Goal: Navigation & Orientation: Find specific page/section

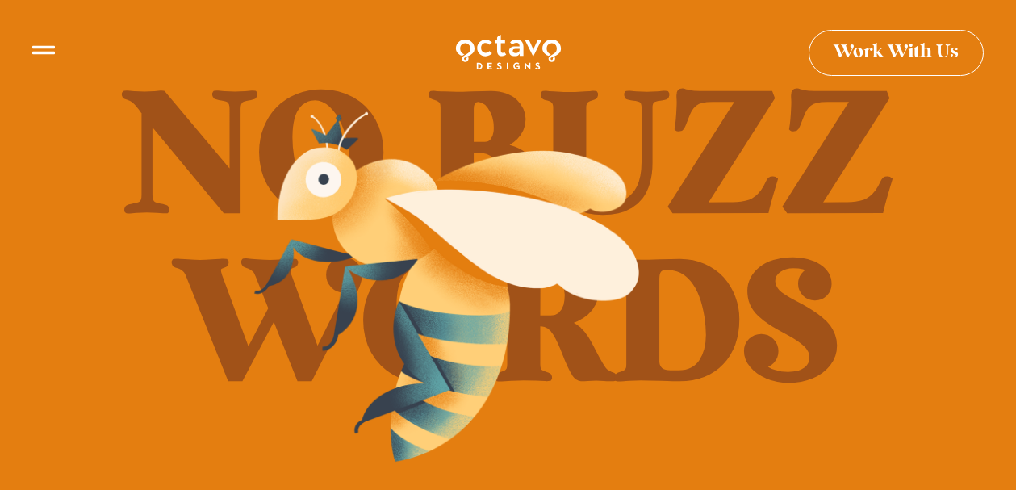
click at [438, 298] on img at bounding box center [447, 286] width 404 height 371
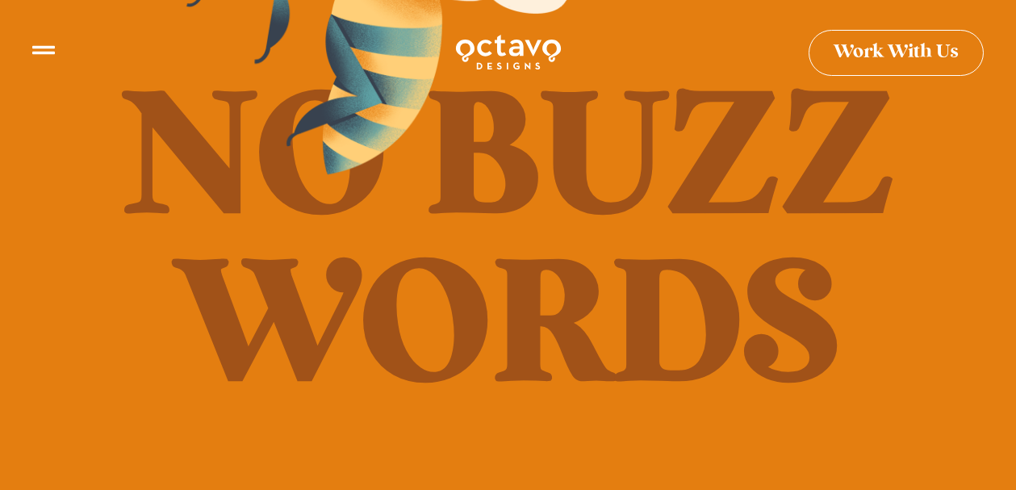
click at [343, 119] on img at bounding box center [379, -1] width 404 height 371
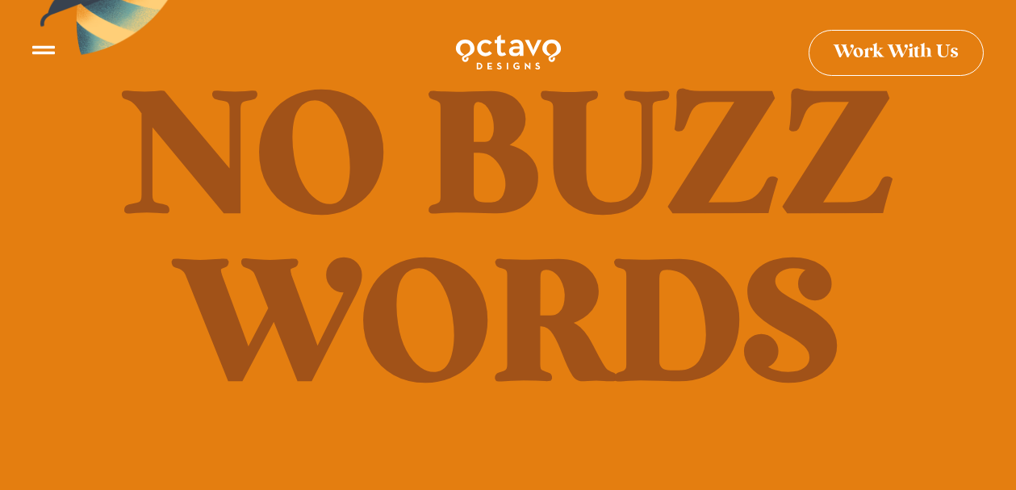
click at [40, 52] on icon at bounding box center [43, 43] width 23 height 23
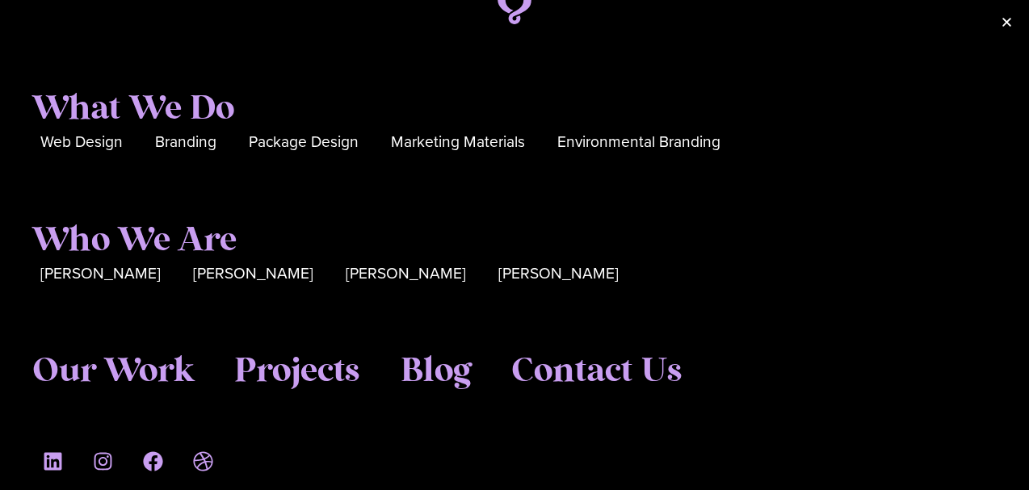
scroll to position [71, 0]
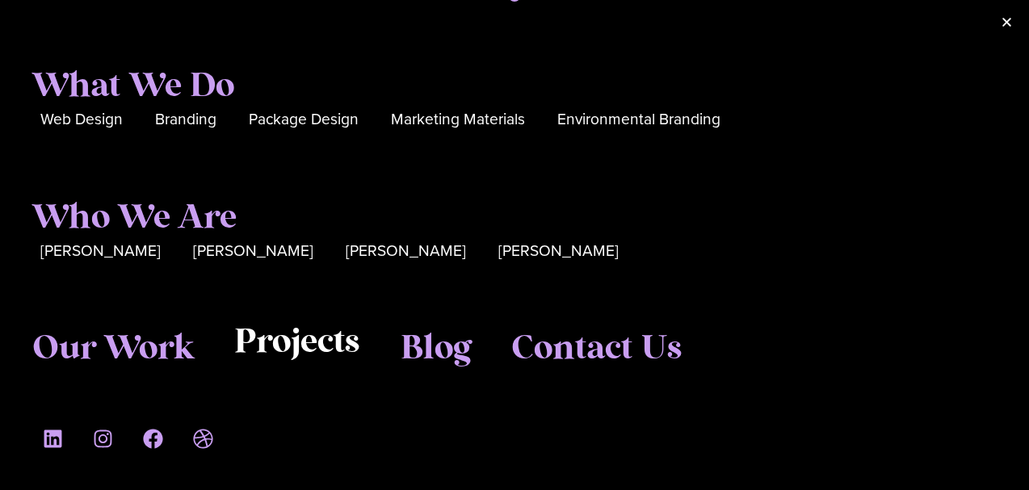
click at [289, 347] on span "Projects" at bounding box center [297, 342] width 126 height 40
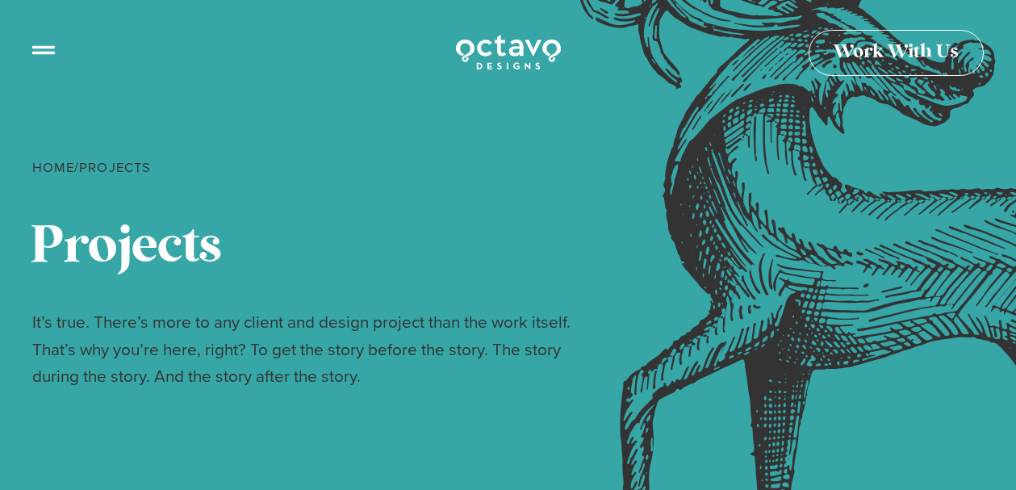
click at [41, 50] on icon at bounding box center [43, 43] width 23 height 23
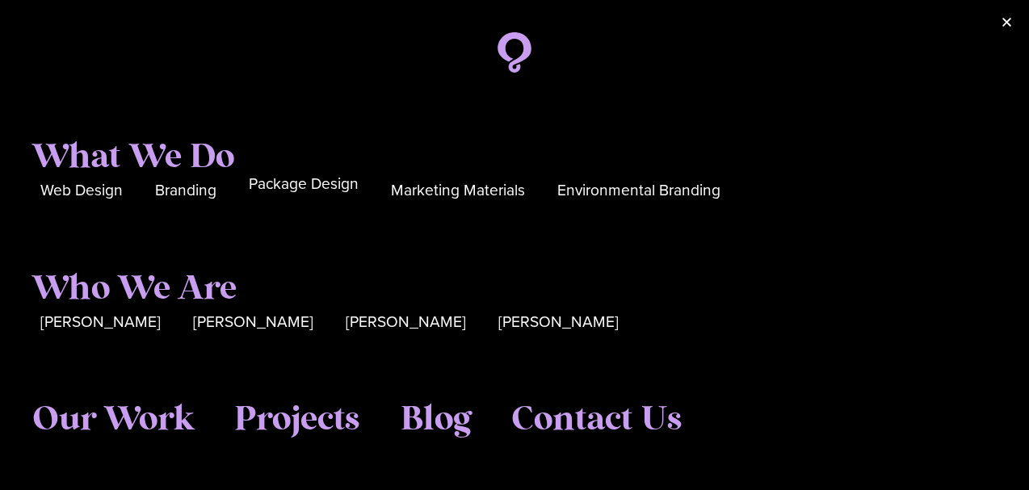
click at [296, 181] on span "Package Design" at bounding box center [304, 184] width 110 height 25
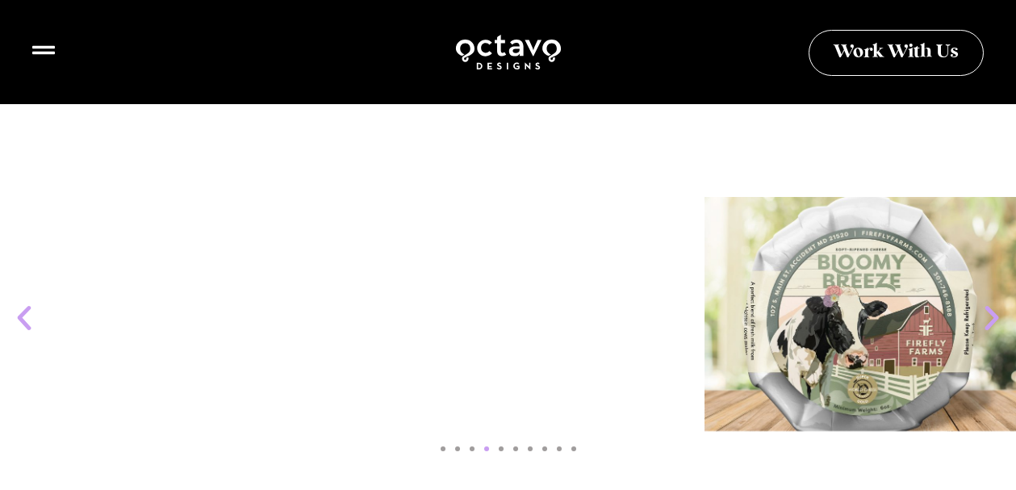
scroll to position [1776, 0]
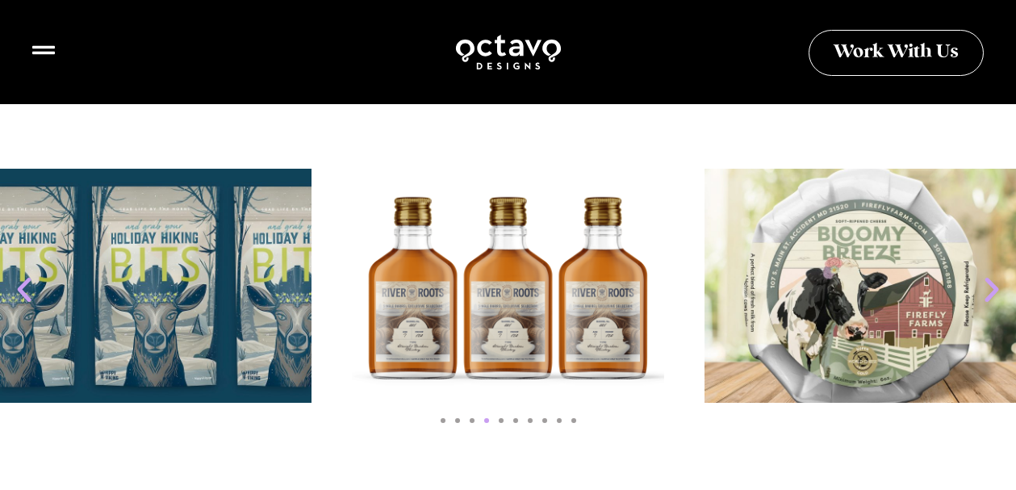
click at [989, 290] on icon "Next slide" at bounding box center [992, 290] width 32 height 32
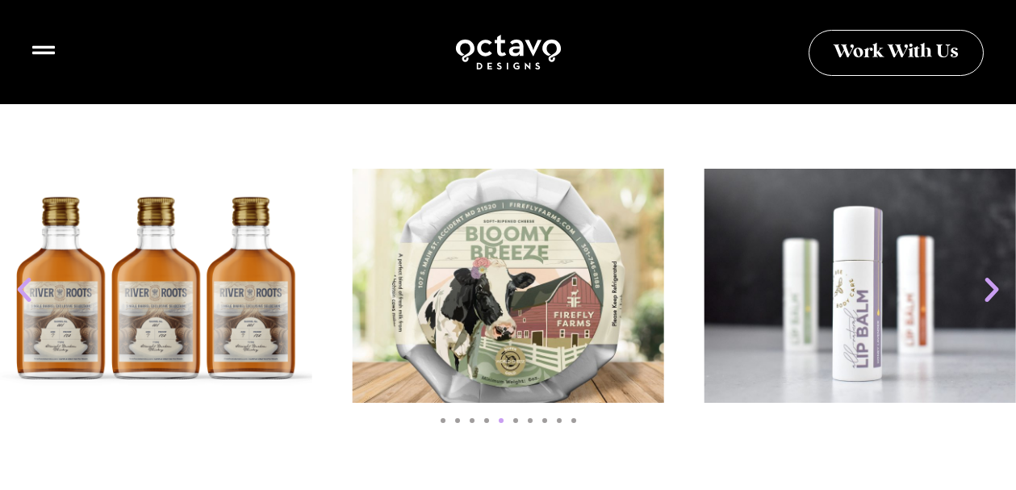
click at [989, 290] on icon "Next slide" at bounding box center [992, 290] width 32 height 32
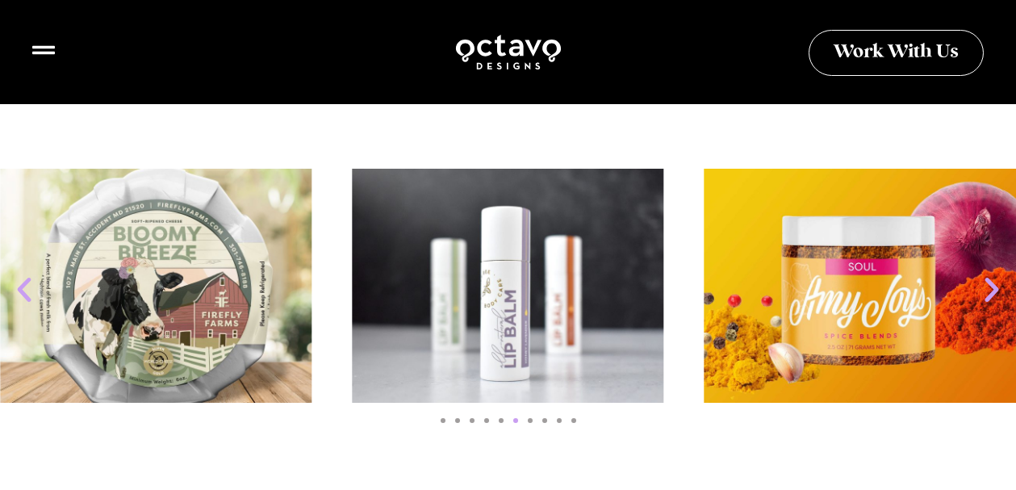
click at [989, 290] on icon "Next slide" at bounding box center [992, 290] width 32 height 32
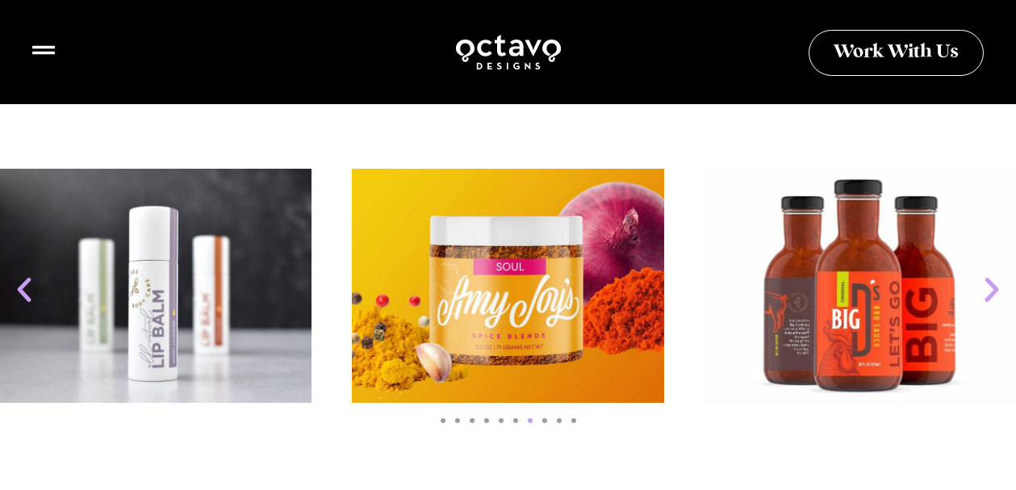
click at [989, 290] on icon "Next slide" at bounding box center [992, 290] width 32 height 32
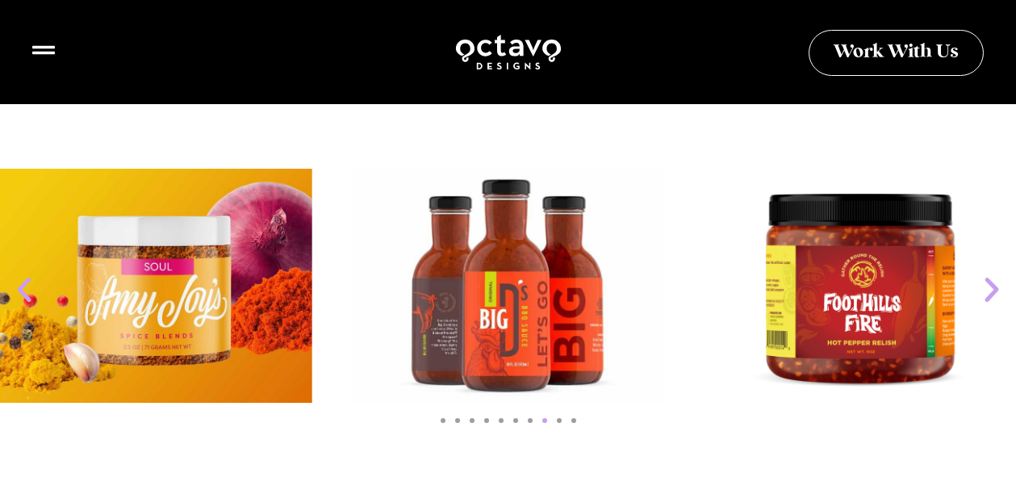
click at [989, 290] on icon "Next slide" at bounding box center [992, 290] width 32 height 32
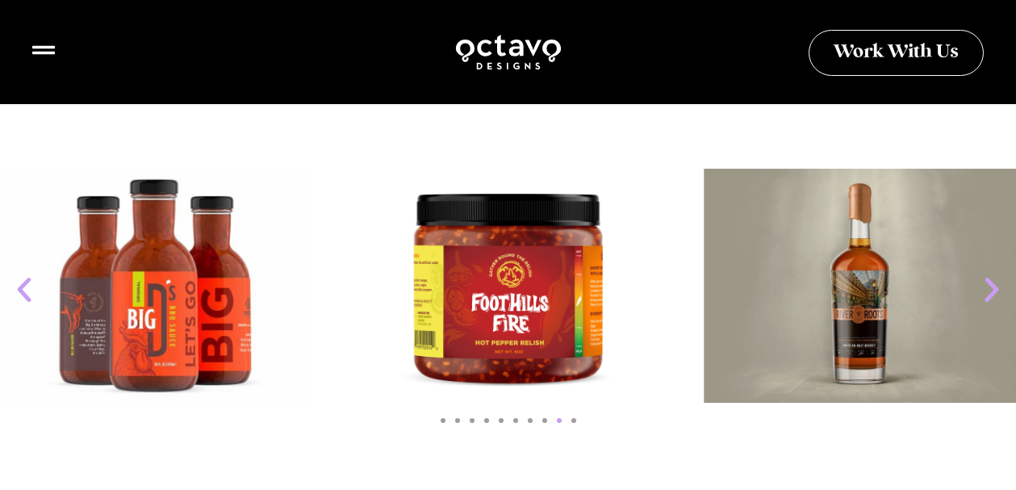
click at [989, 290] on icon "Next slide" at bounding box center [992, 290] width 32 height 32
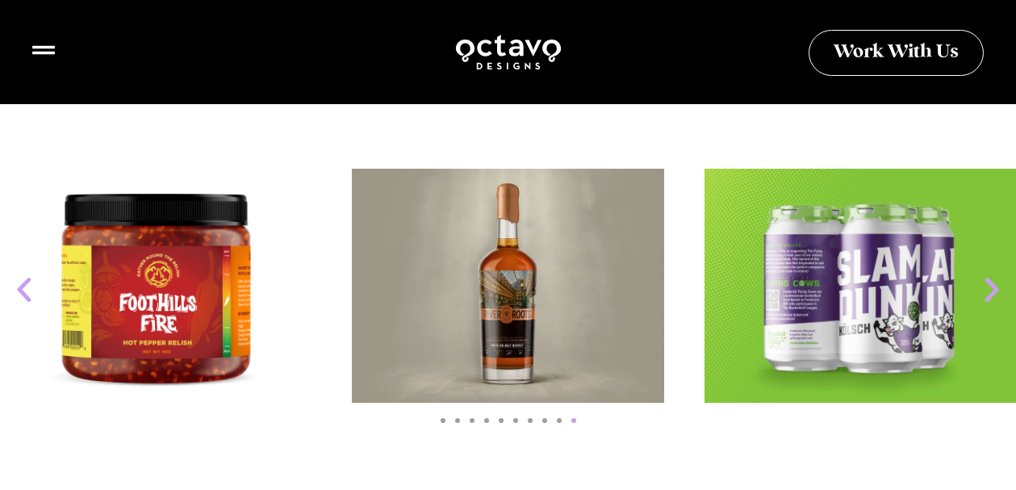
click at [989, 290] on icon "Next slide" at bounding box center [992, 290] width 32 height 32
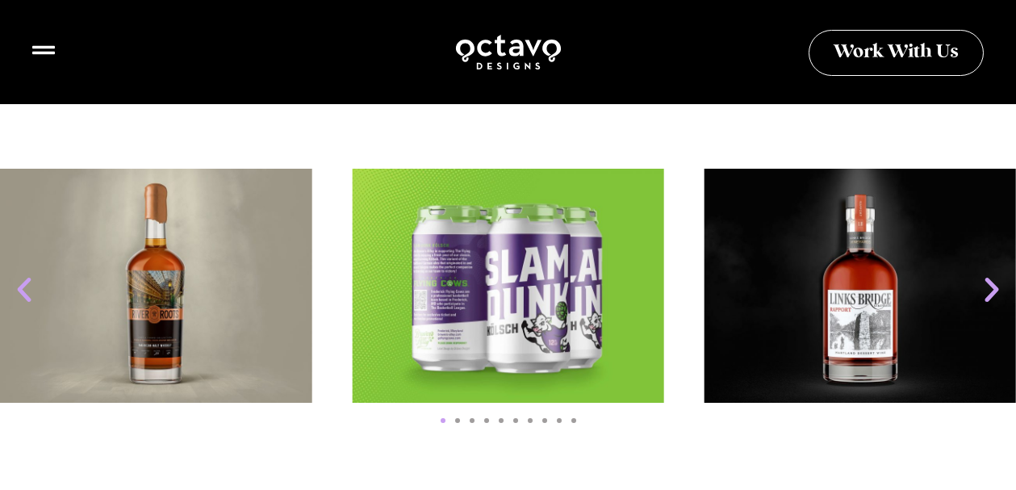
click at [989, 290] on icon "Next slide" at bounding box center [992, 290] width 32 height 32
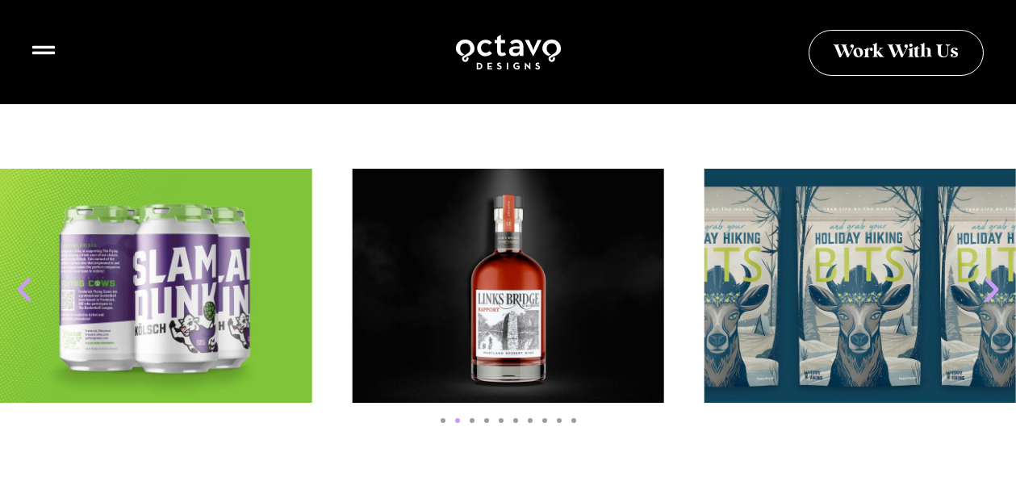
click at [989, 290] on icon "Next slide" at bounding box center [992, 290] width 32 height 32
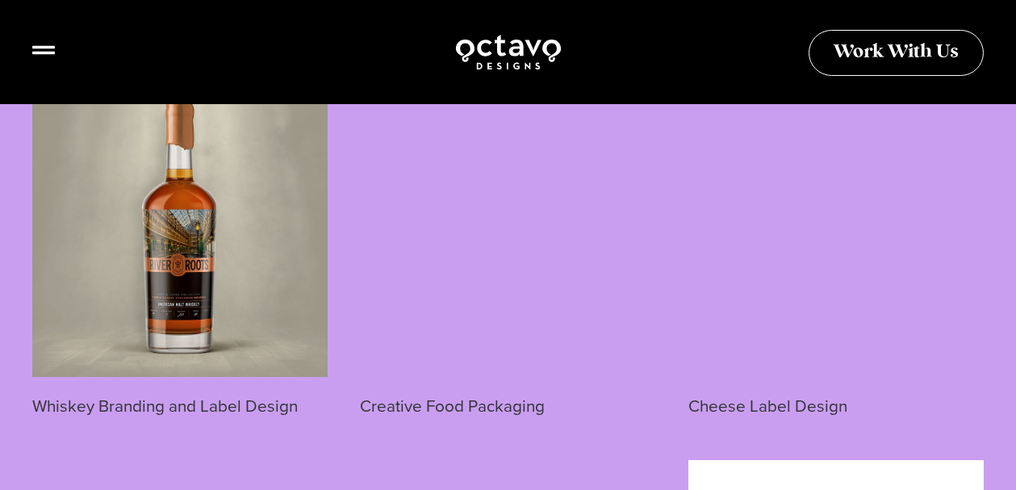
scroll to position [2987, 0]
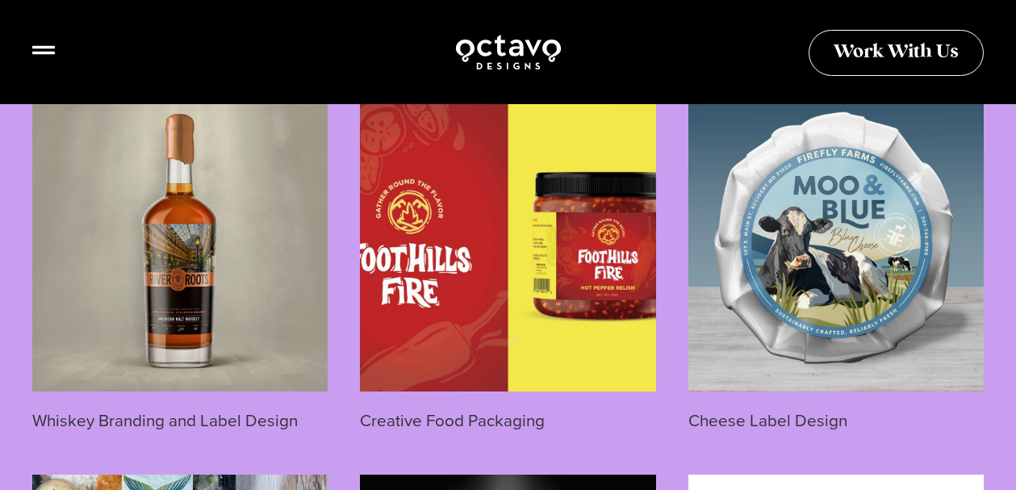
click at [515, 224] on img at bounding box center [507, 242] width 295 height 295
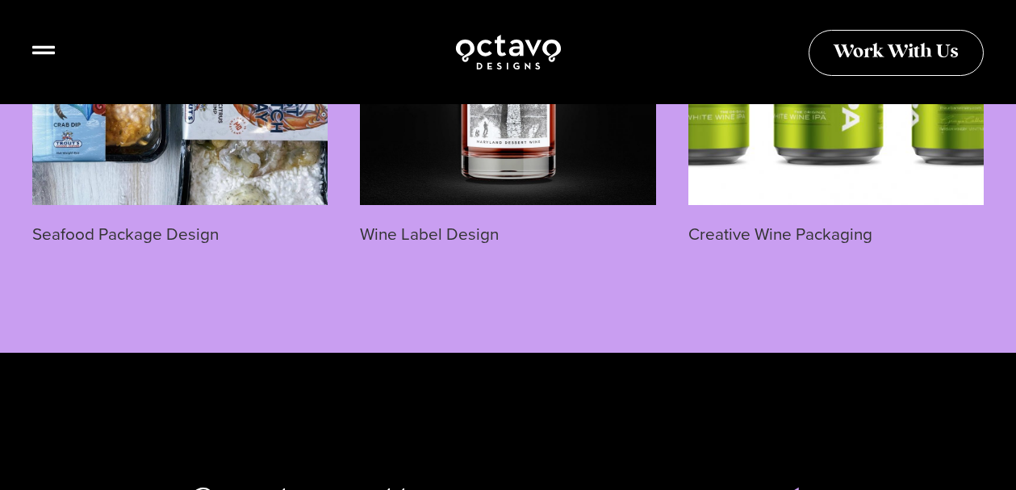
scroll to position [3149, 0]
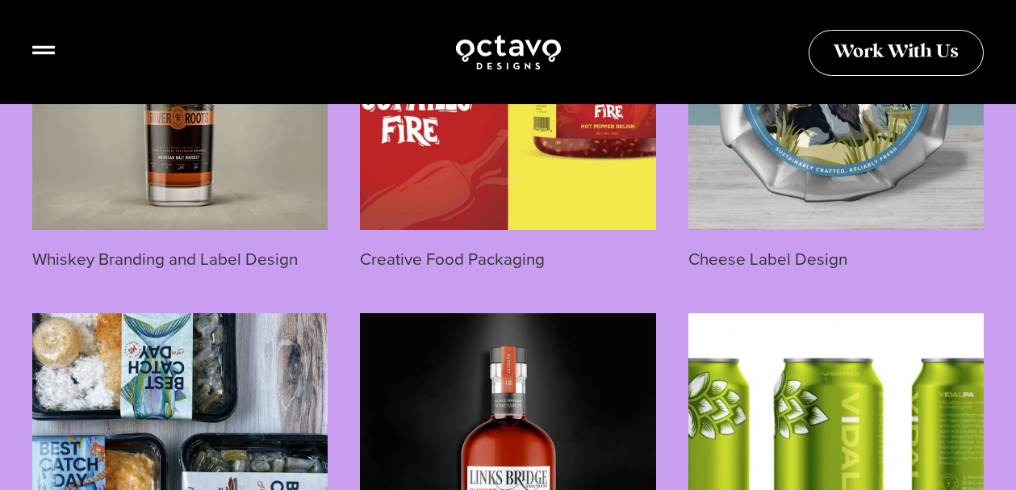
click at [518, 258] on link "Creative Food Packaging" at bounding box center [452, 259] width 185 height 24
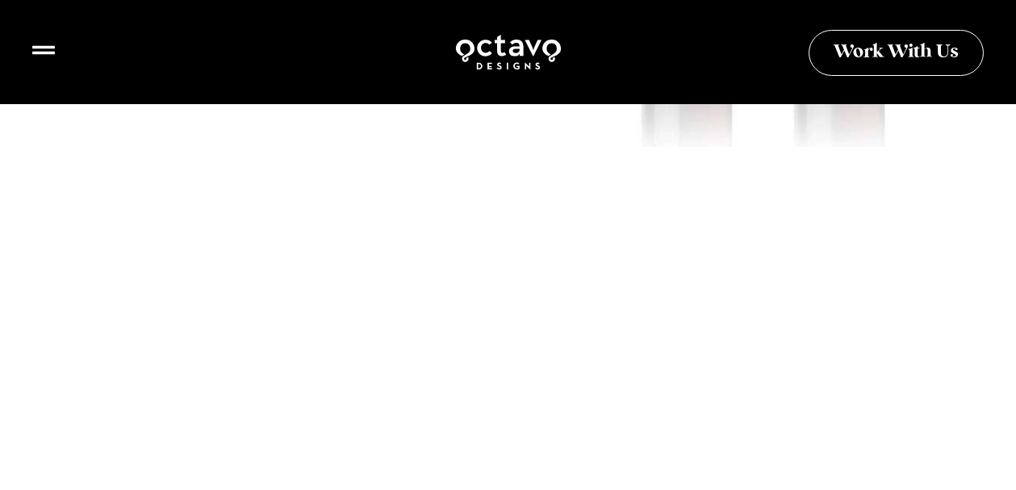
scroll to position [1776, 0]
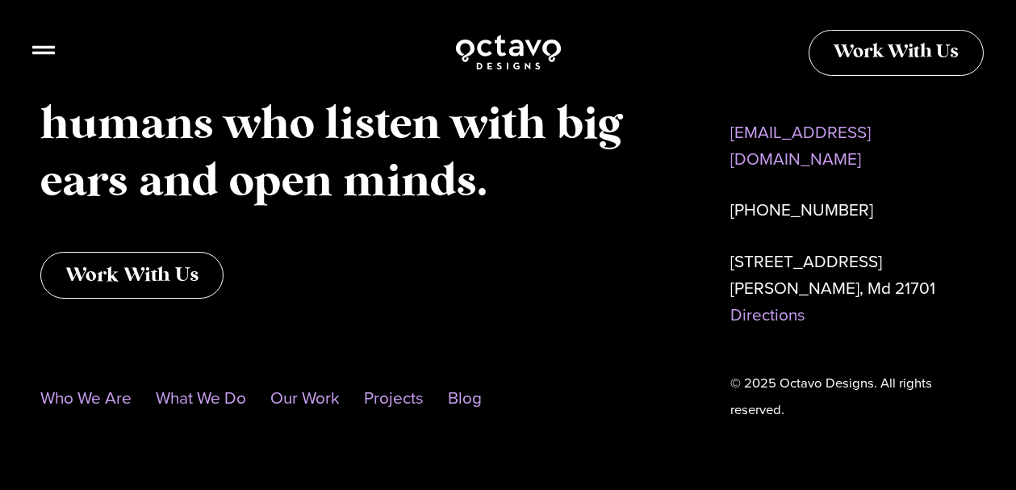
scroll to position [7972, 0]
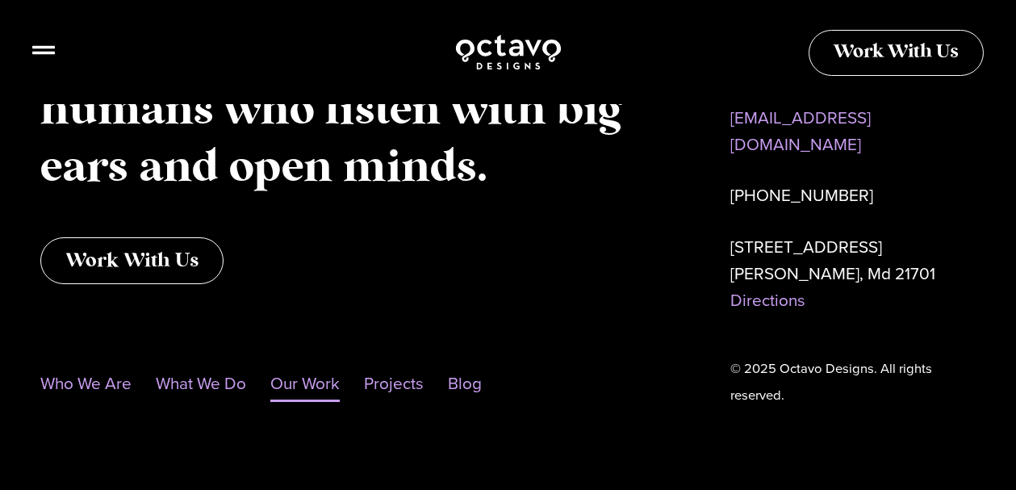
click at [321, 365] on link "Our Work" at bounding box center [304, 383] width 69 height 37
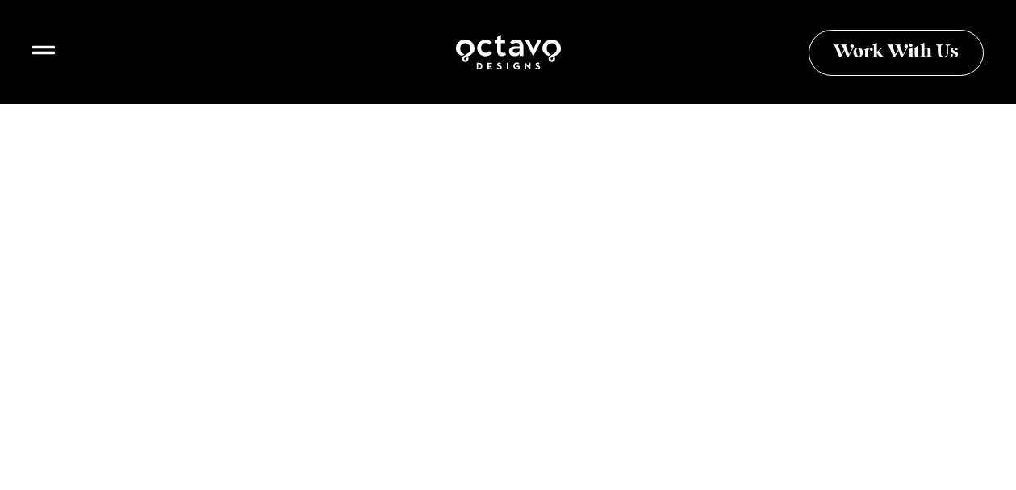
scroll to position [3714, 0]
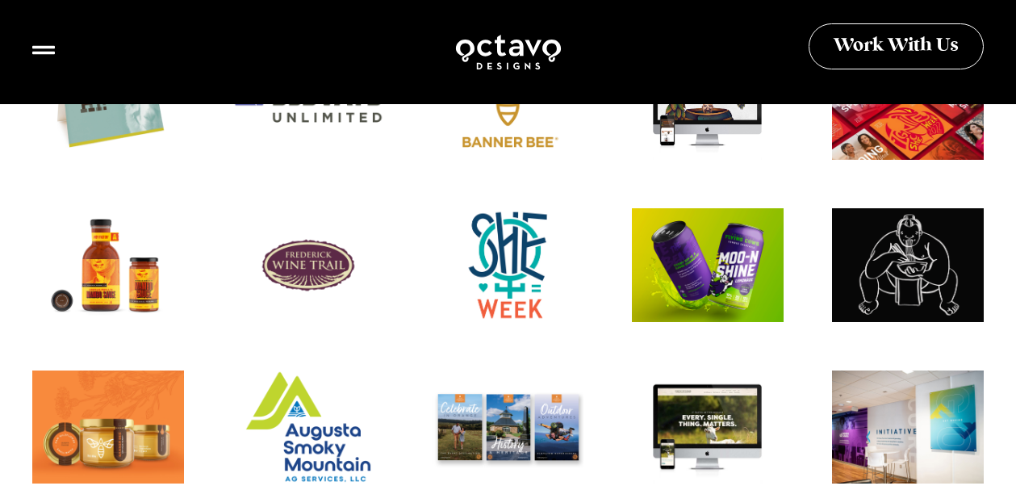
click at [862, 50] on span "Work With Us" at bounding box center [896, 46] width 125 height 19
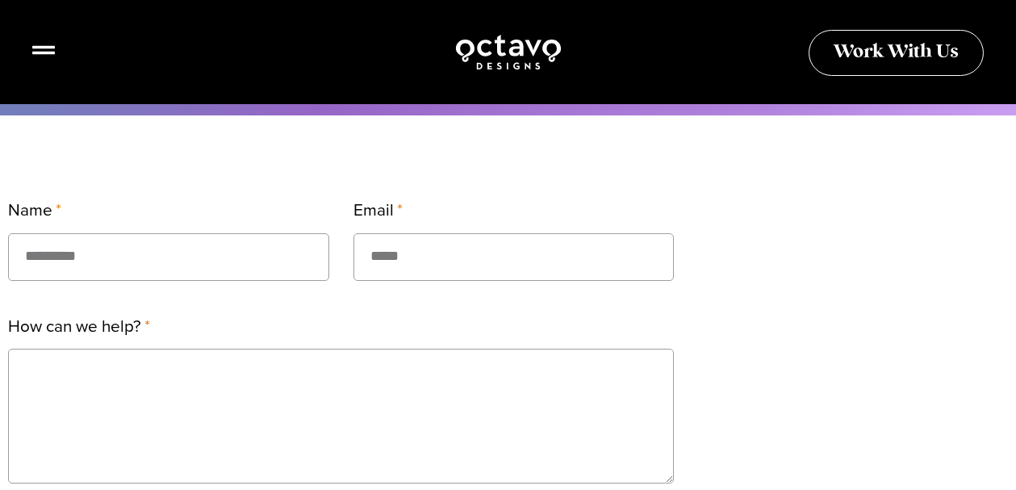
scroll to position [404, 0]
